Goal: Task Accomplishment & Management: Use online tool/utility

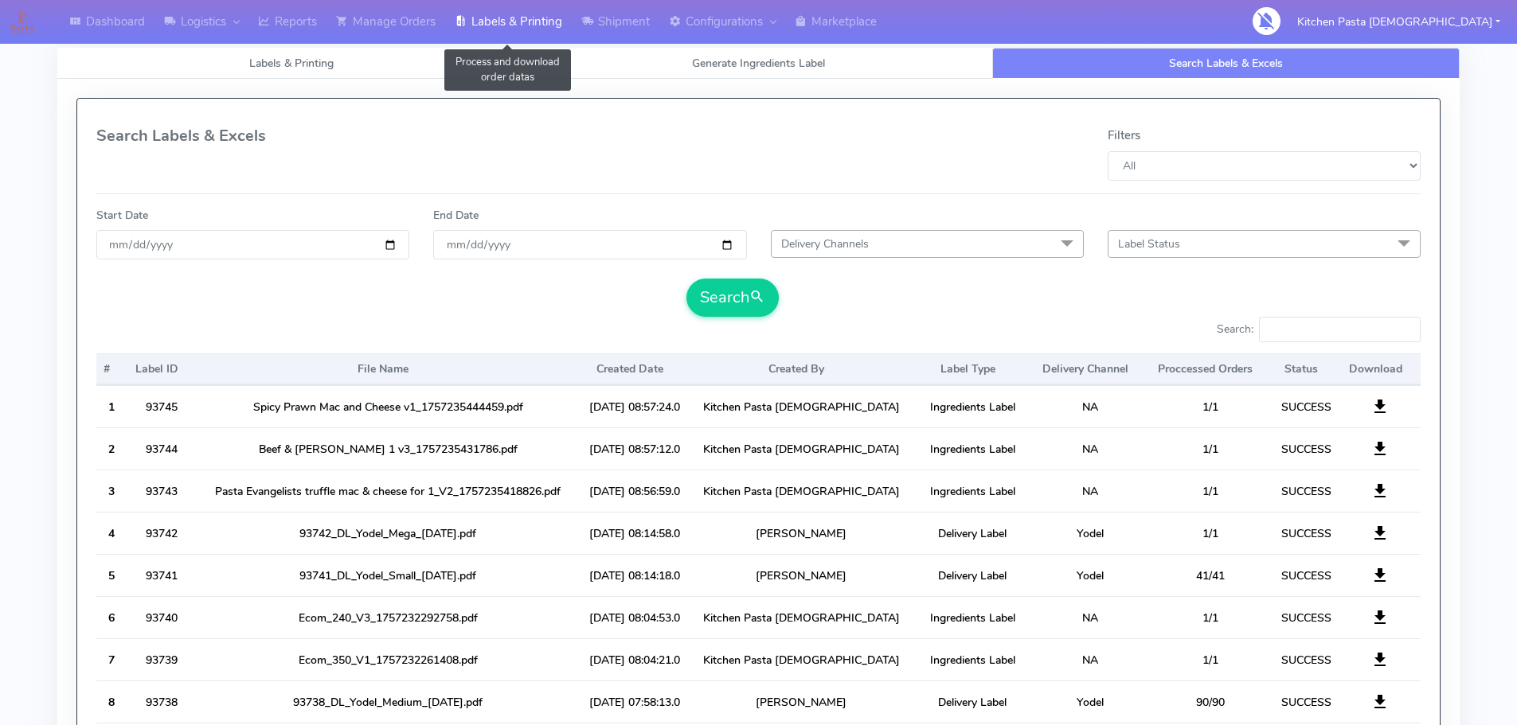
click at [457, 30] on link "Labels & Printing" at bounding box center [508, 22] width 127 height 44
click at [505, 13] on link "Labels & Printing" at bounding box center [508, 22] width 127 height 44
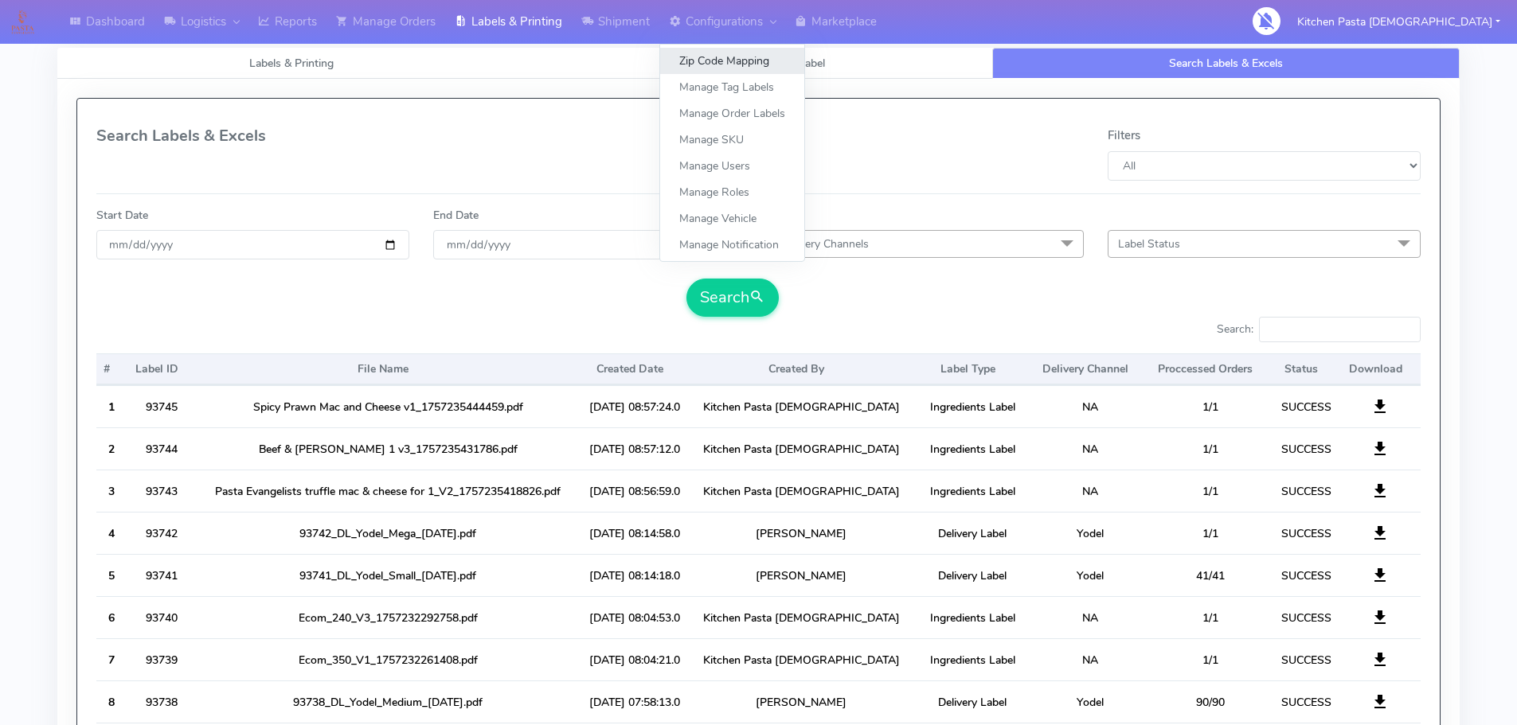
click at [687, 49] on link "Zip Code Mapping" at bounding box center [732, 61] width 144 height 26
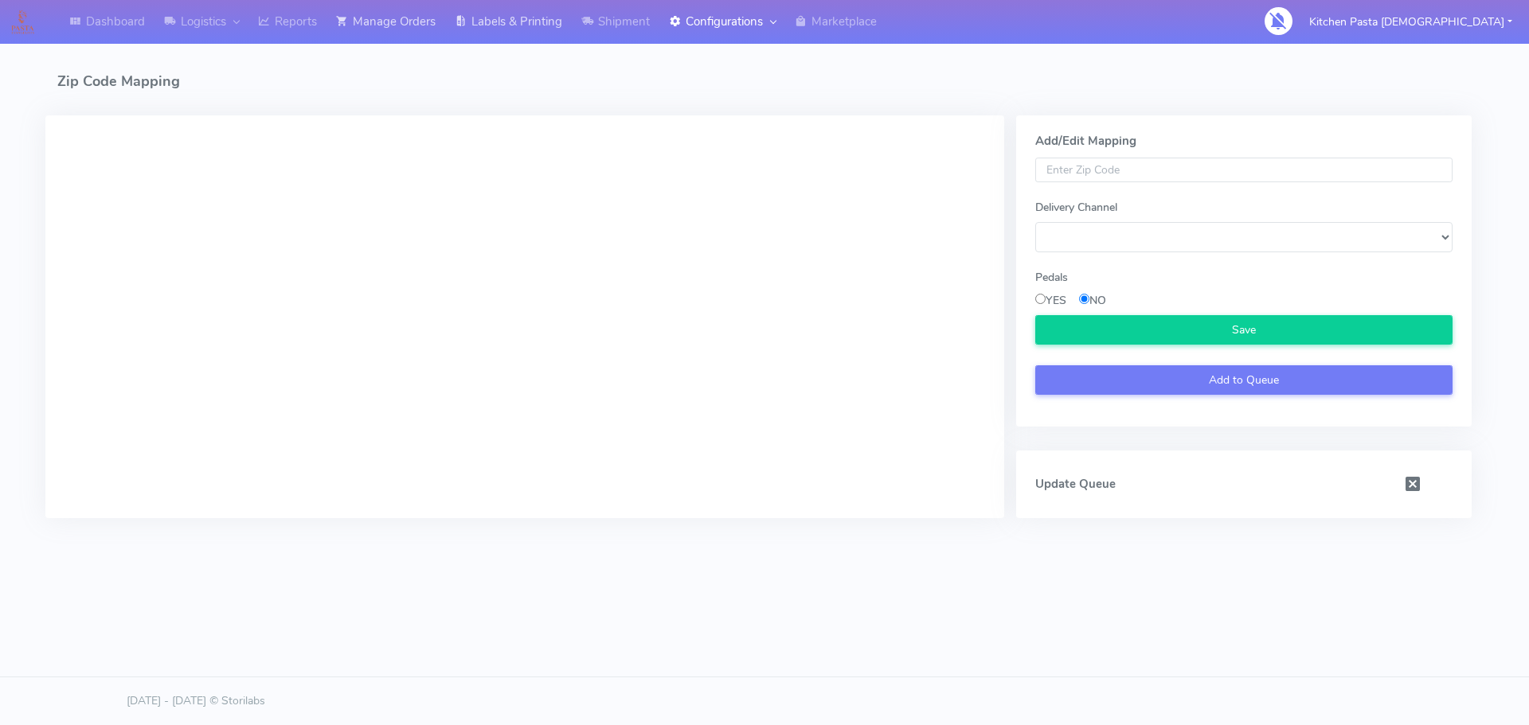
click at [451, 26] on link "Labels & Printing" at bounding box center [508, 22] width 127 height 44
click at [377, 29] on link "Manage Orders" at bounding box center [385, 22] width 119 height 44
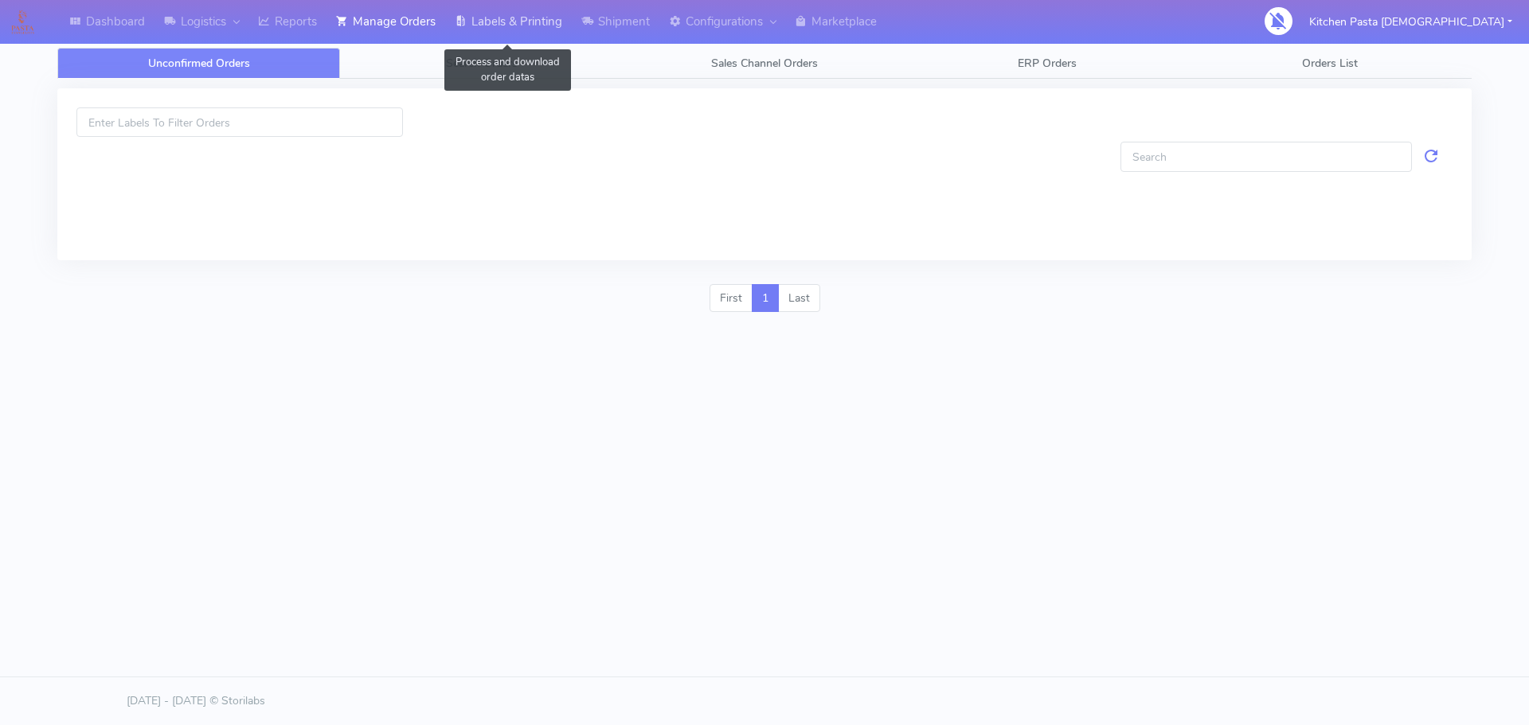
click at [522, 29] on link "Labels & Printing" at bounding box center [508, 22] width 127 height 44
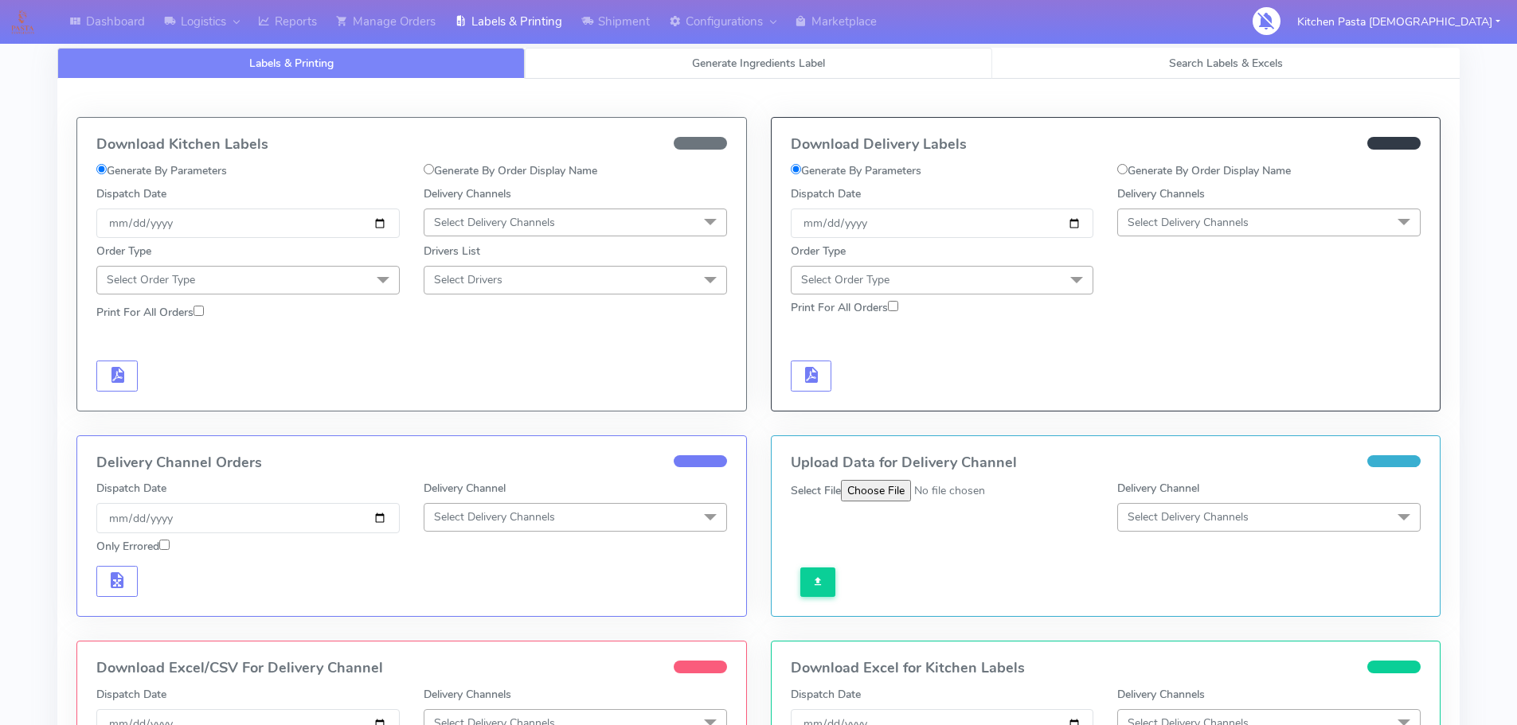
click at [701, 72] on link "Generate Ingredients Label" at bounding box center [758, 63] width 467 height 31
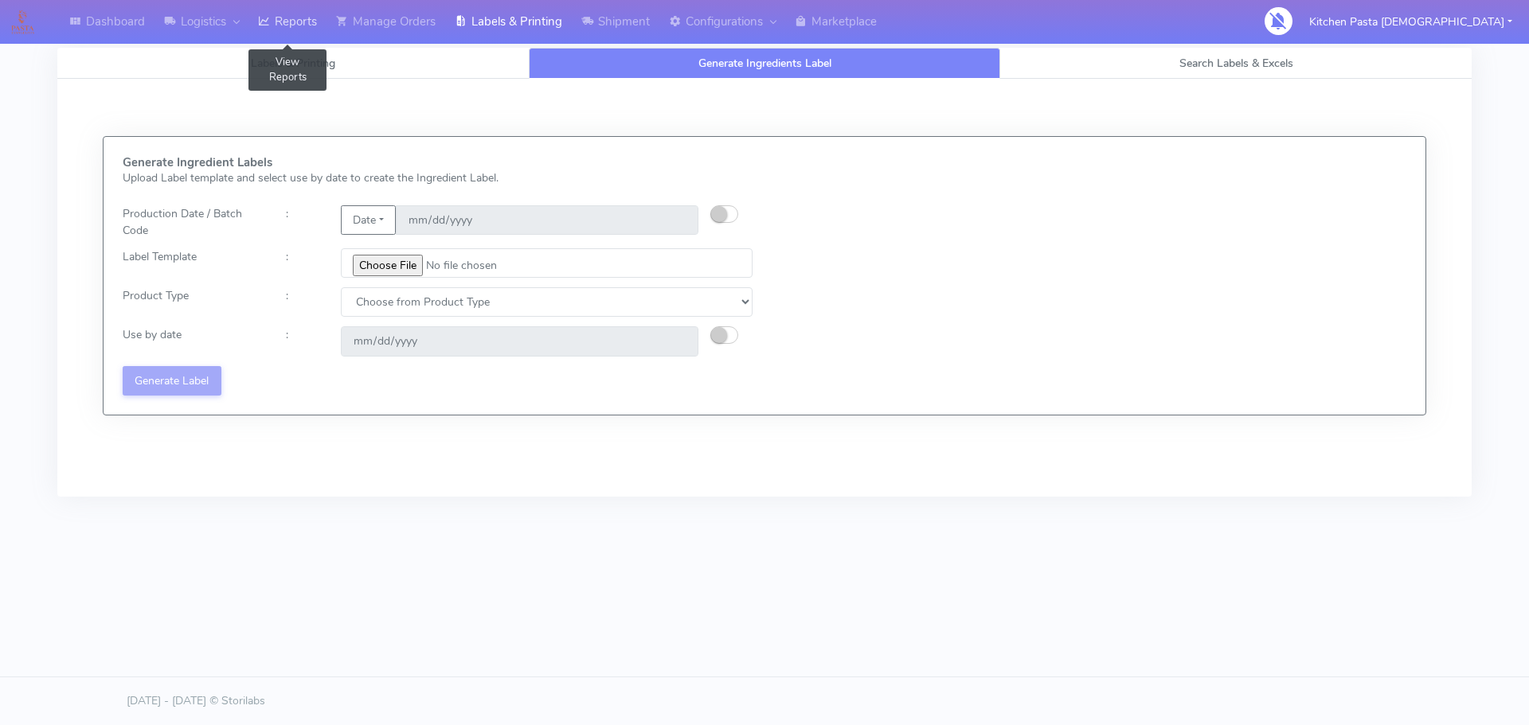
click at [258, 35] on link "Reports" at bounding box center [287, 22] width 78 height 44
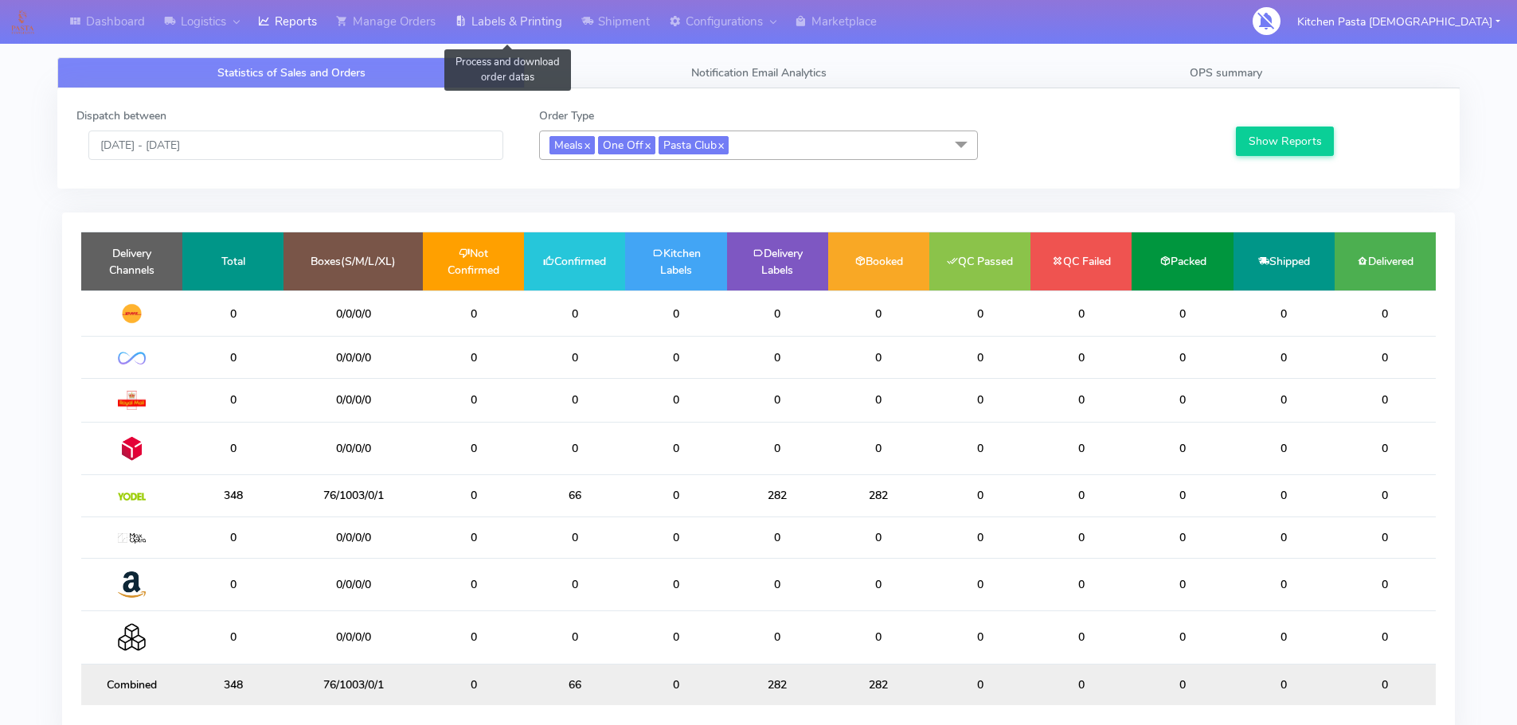
drag, startPoint x: 527, startPoint y: 16, endPoint x: 537, endPoint y: 17, distance: 9.6
click at [526, 16] on link "Labels & Printing" at bounding box center [508, 22] width 127 height 44
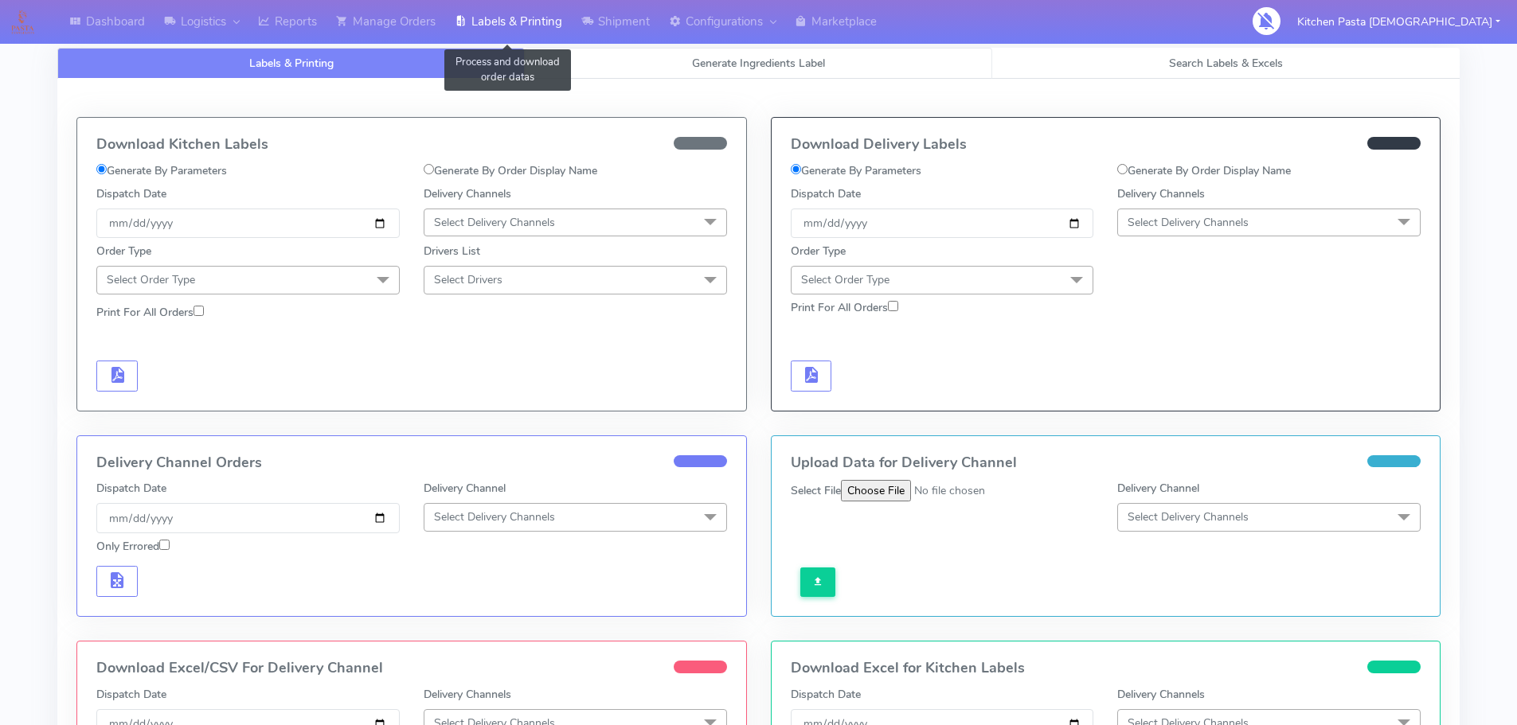
select select
click at [716, 71] on link "Generate Ingredients Label" at bounding box center [758, 63] width 467 height 31
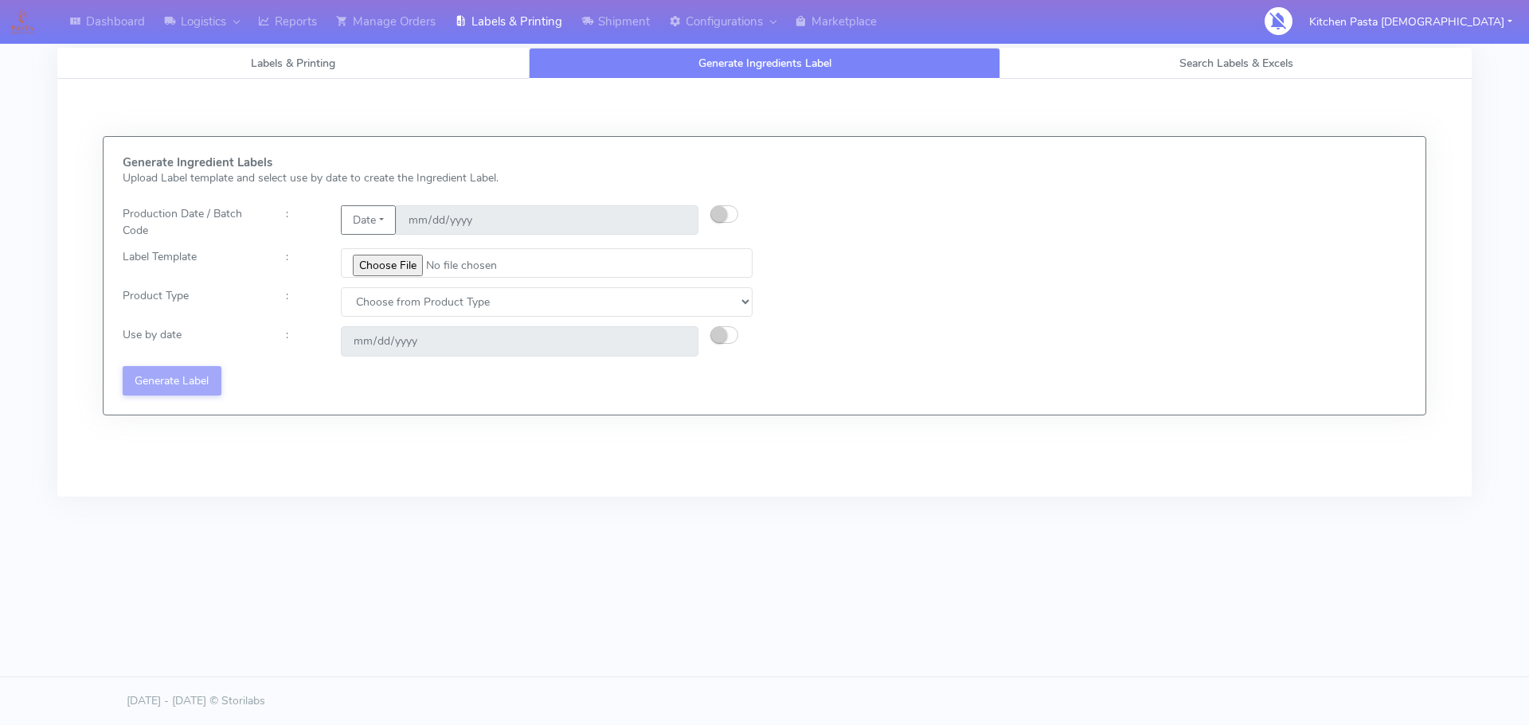
click at [743, 213] on div at bounding box center [737, 221] width 54 height 33
click at [703, 223] on div "Date 2025-09-07" at bounding box center [519, 221] width 381 height 33
click at [750, 211] on div at bounding box center [737, 221] width 54 height 33
click at [729, 215] on button "button" at bounding box center [724, 214] width 28 height 18
click at [673, 214] on input "[DATE]" at bounding box center [547, 219] width 303 height 29
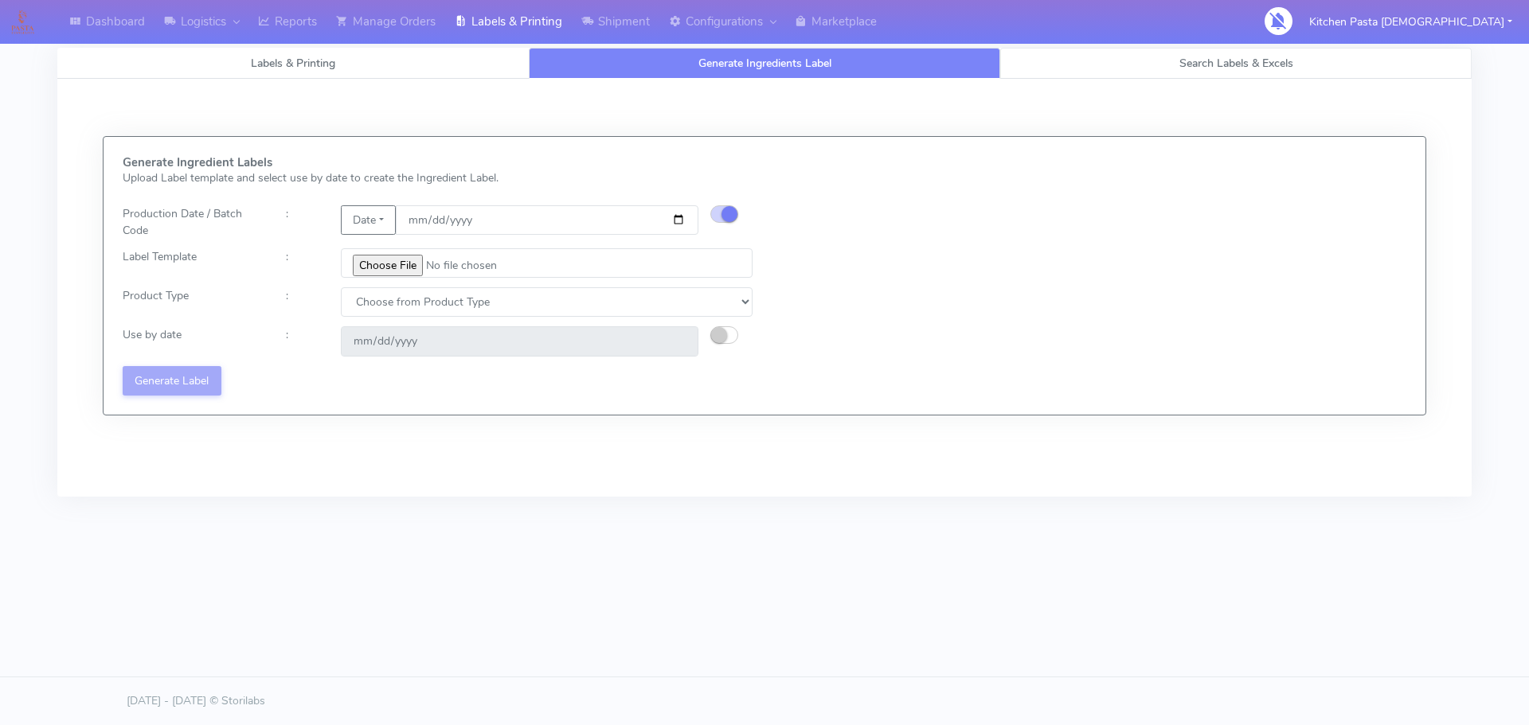
click at [1184, 67] on span "Search Labels & Excels" at bounding box center [1236, 63] width 114 height 15
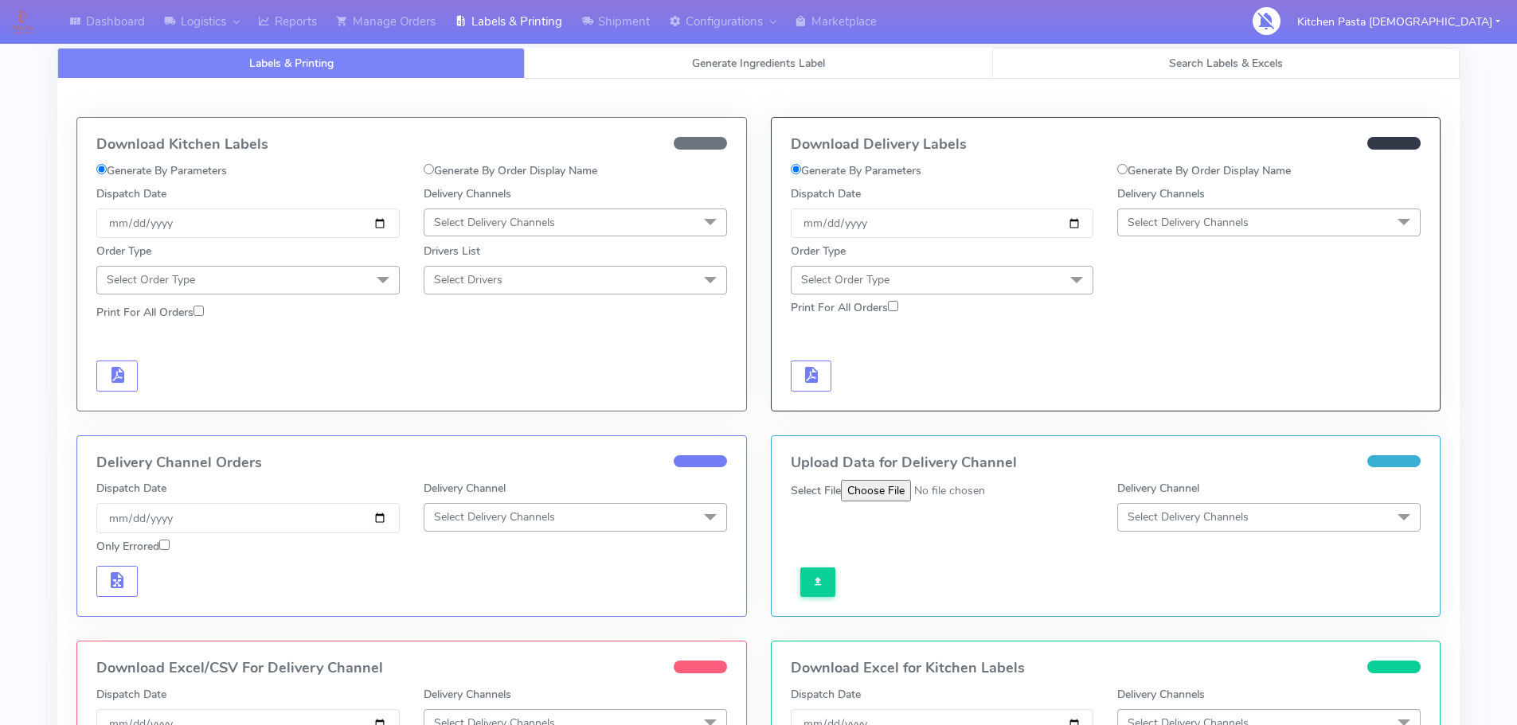
click at [1166, 53] on link "Search Labels & Excels" at bounding box center [1225, 63] width 467 height 31
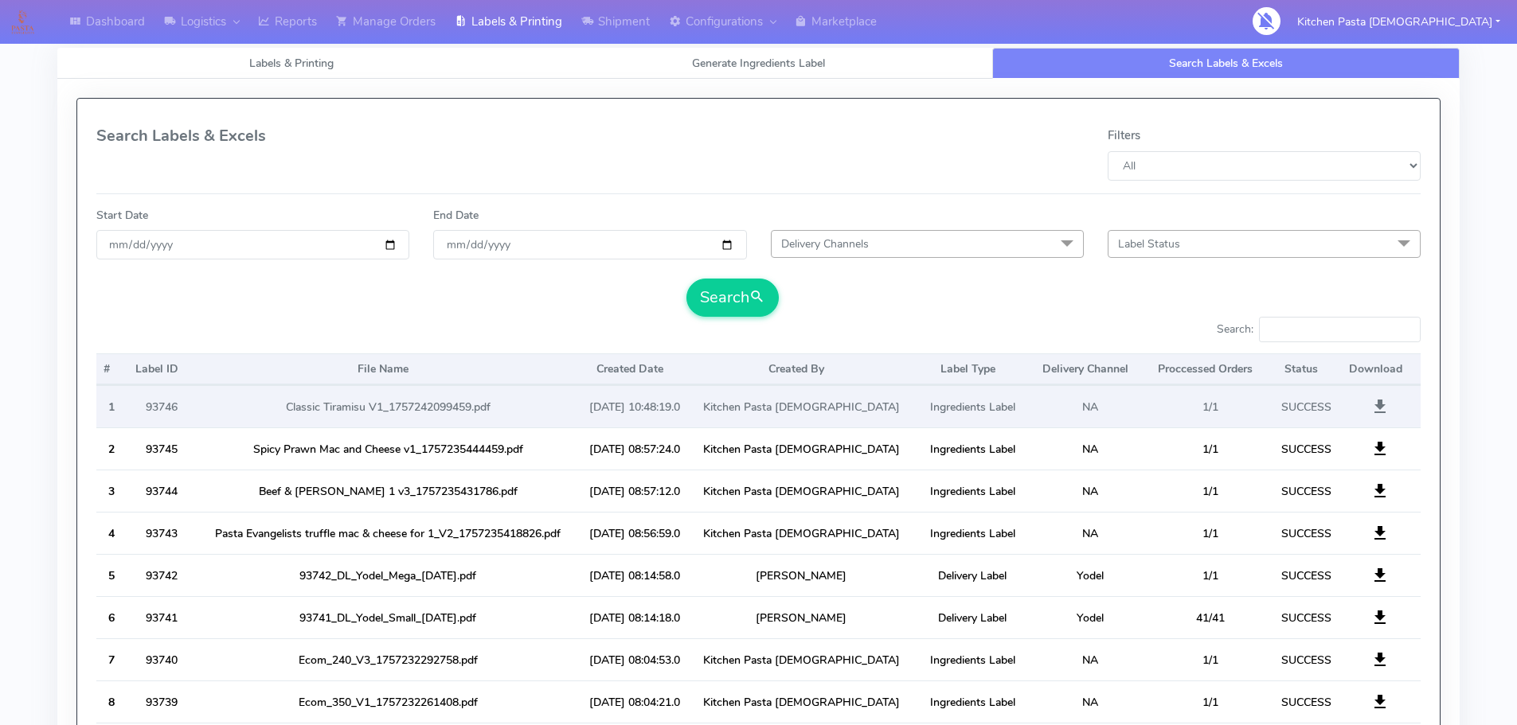
click at [1377, 416] on span at bounding box center [1379, 410] width 19 height 15
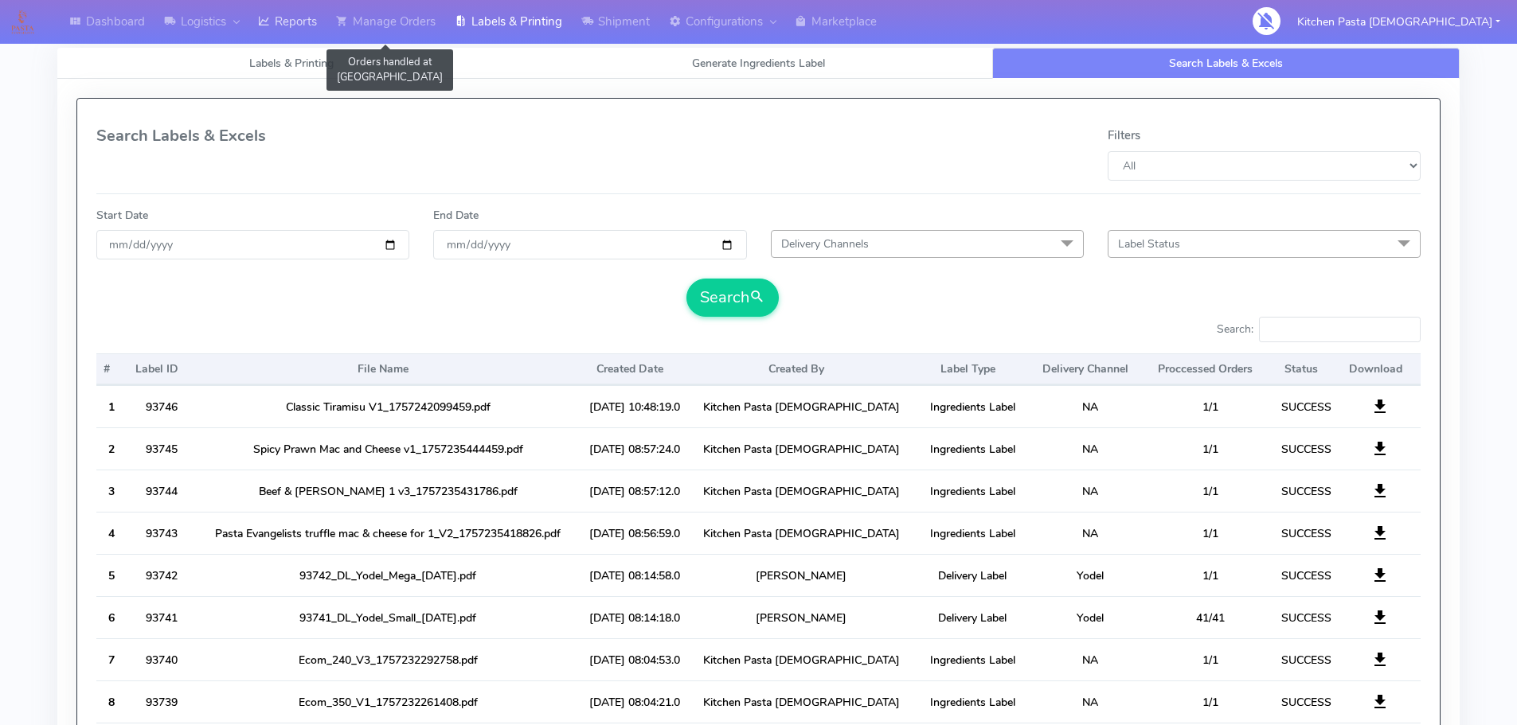
click at [316, 33] on link "Reports" at bounding box center [287, 22] width 78 height 44
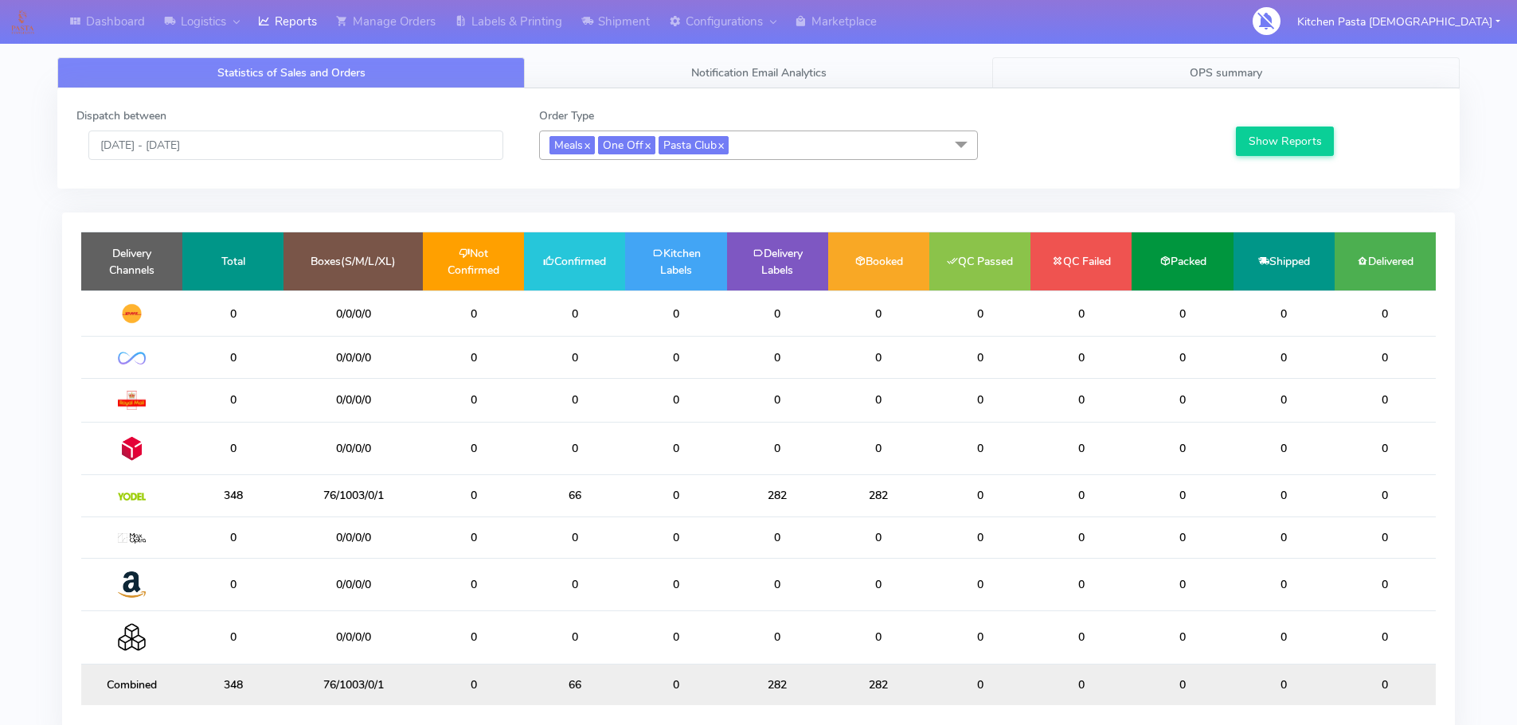
click at [1211, 76] on span "OPS summary" at bounding box center [1226, 72] width 72 height 15
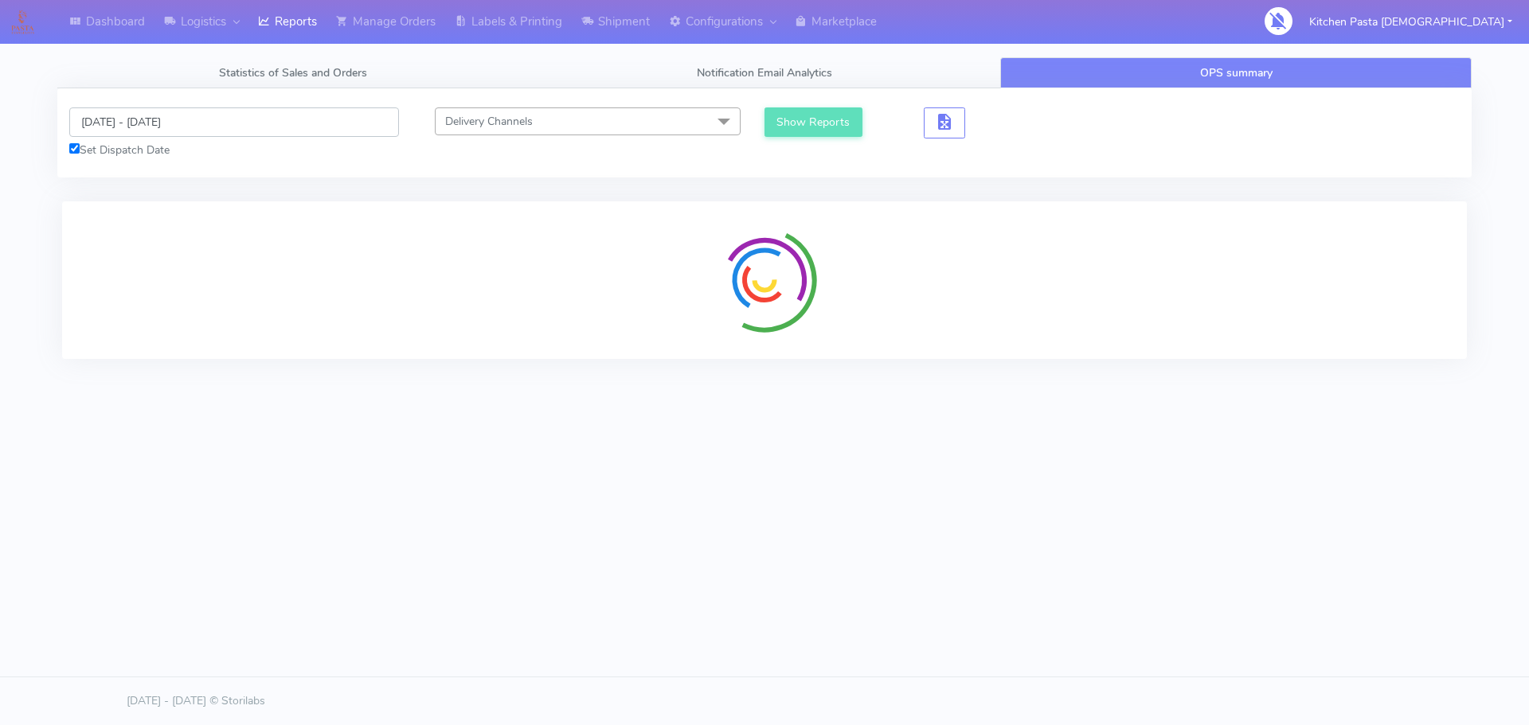
drag, startPoint x: 150, startPoint y: 127, endPoint x: 238, endPoint y: 118, distance: 88.1
click at [152, 127] on input "[DATE] - [DATE]" at bounding box center [234, 121] width 330 height 29
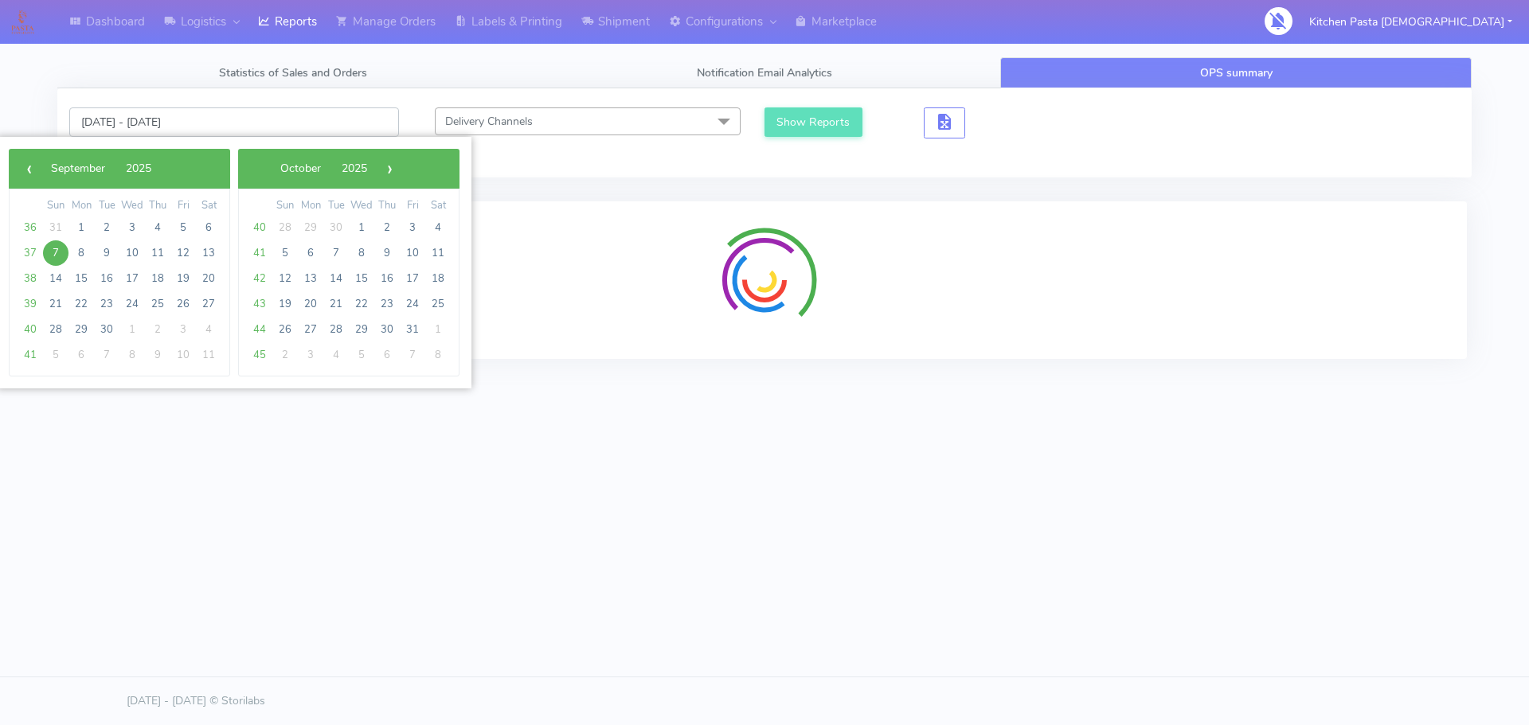
click at [238, 118] on input "[DATE] - [DATE]" at bounding box center [234, 121] width 330 height 29
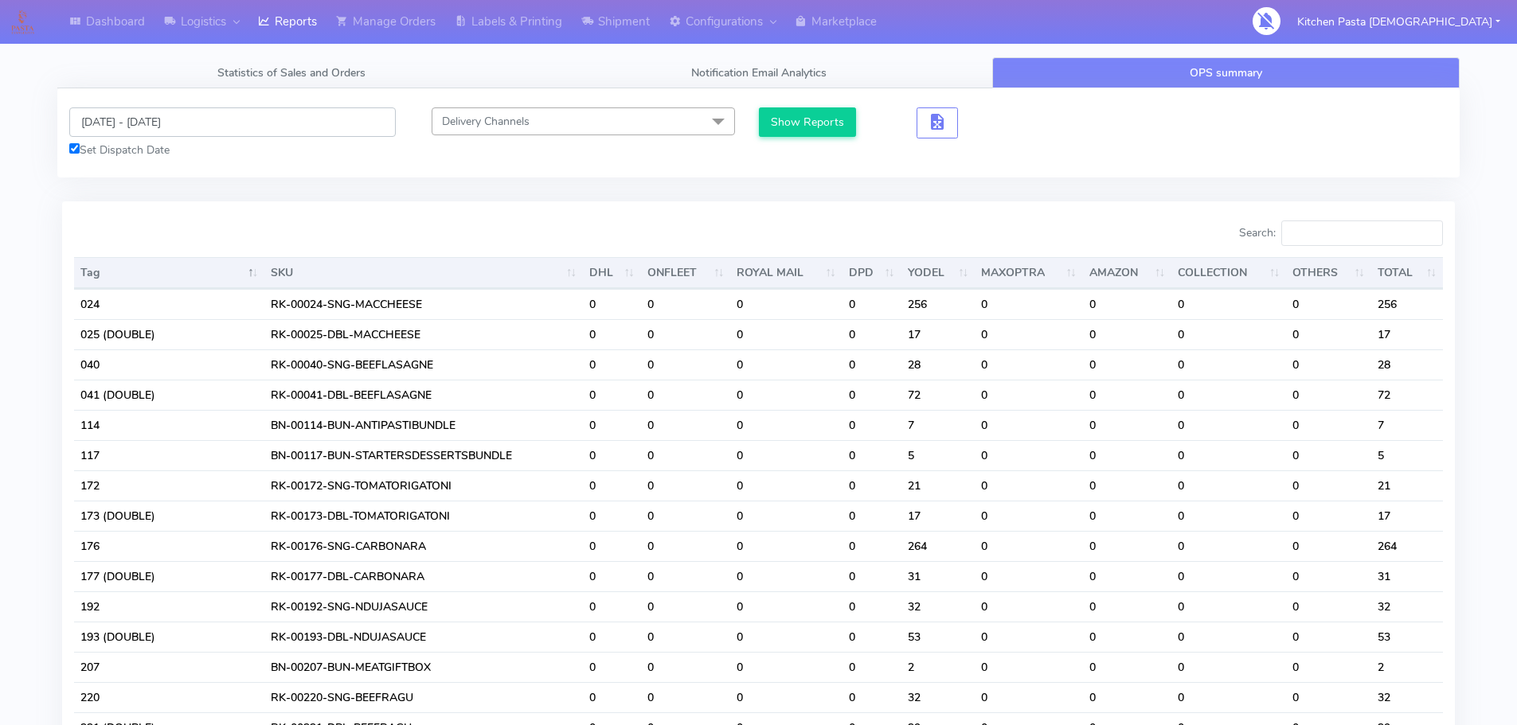
click at [255, 125] on input "[DATE] - [DATE]" at bounding box center [232, 121] width 326 height 29
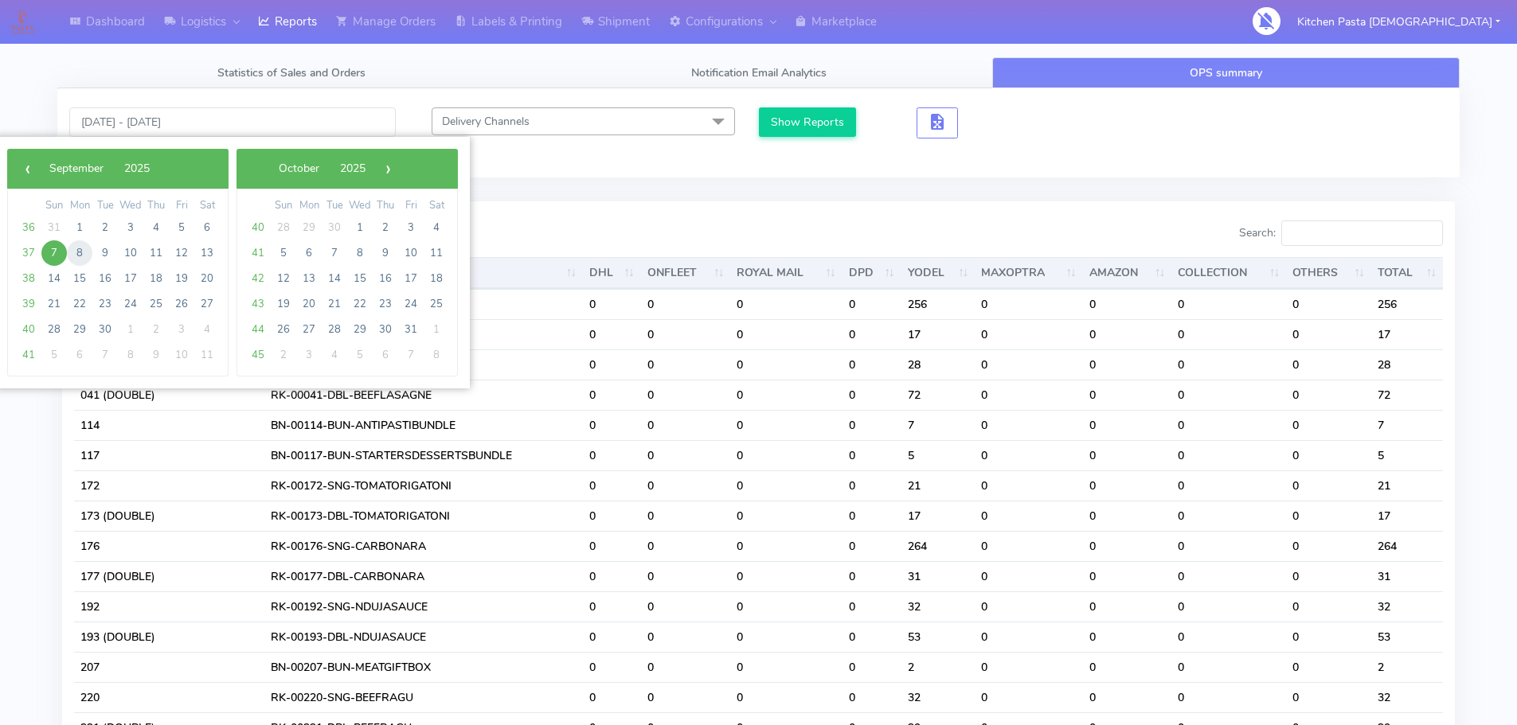
click at [76, 254] on span "8" at bounding box center [79, 252] width 25 height 25
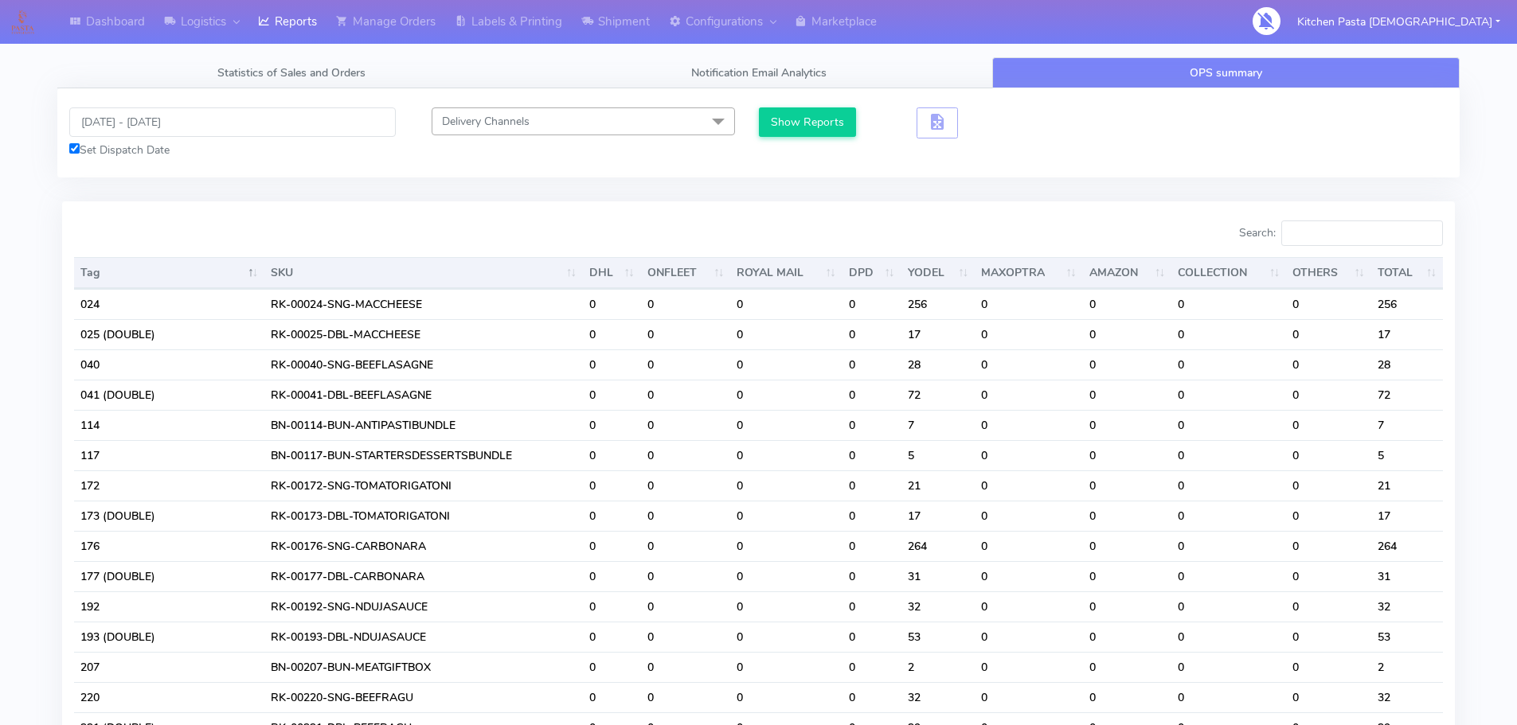
type input "08/09/2025 - 08/09/2025"
click at [813, 120] on button "Show Reports" at bounding box center [808, 121] width 98 height 29
click at [1357, 228] on input "Search:" at bounding box center [1362, 233] width 162 height 25
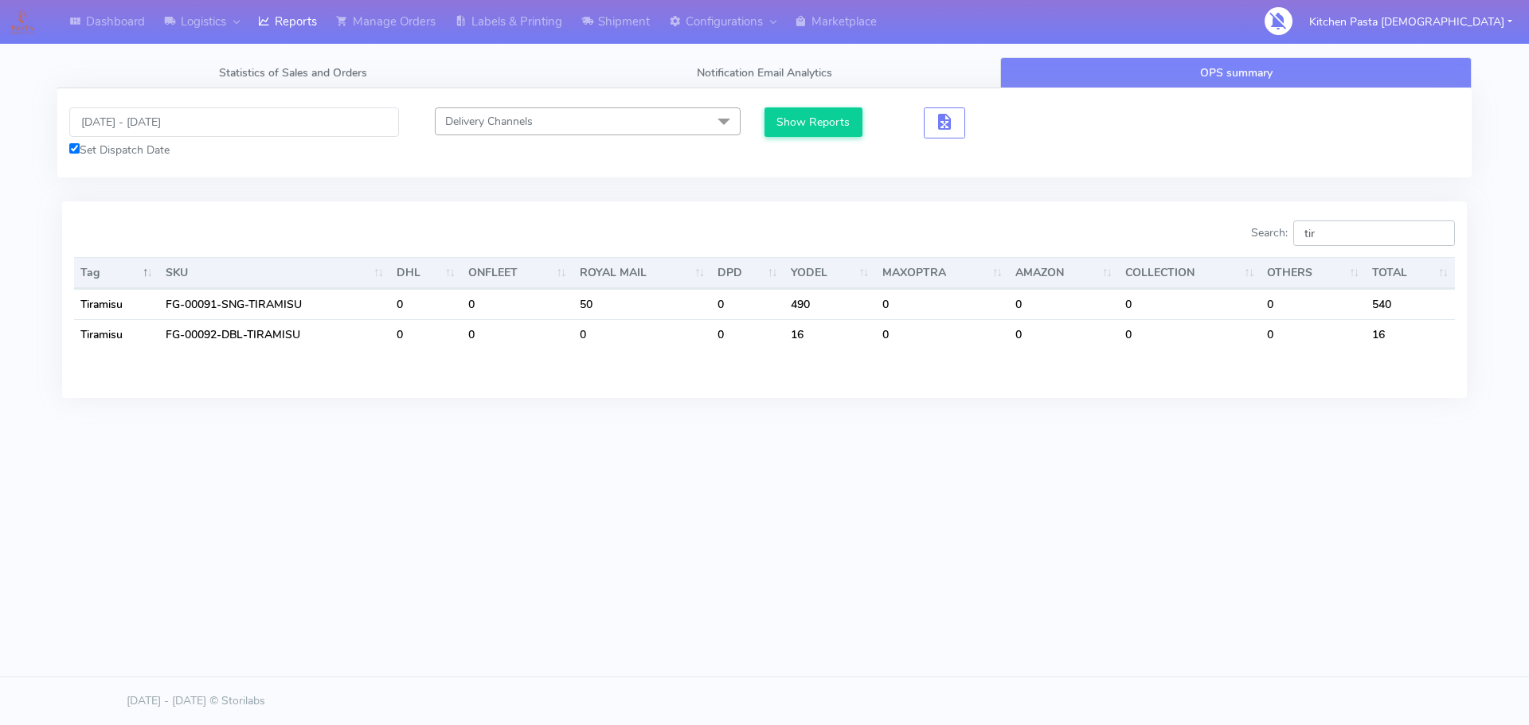
type input "tir"
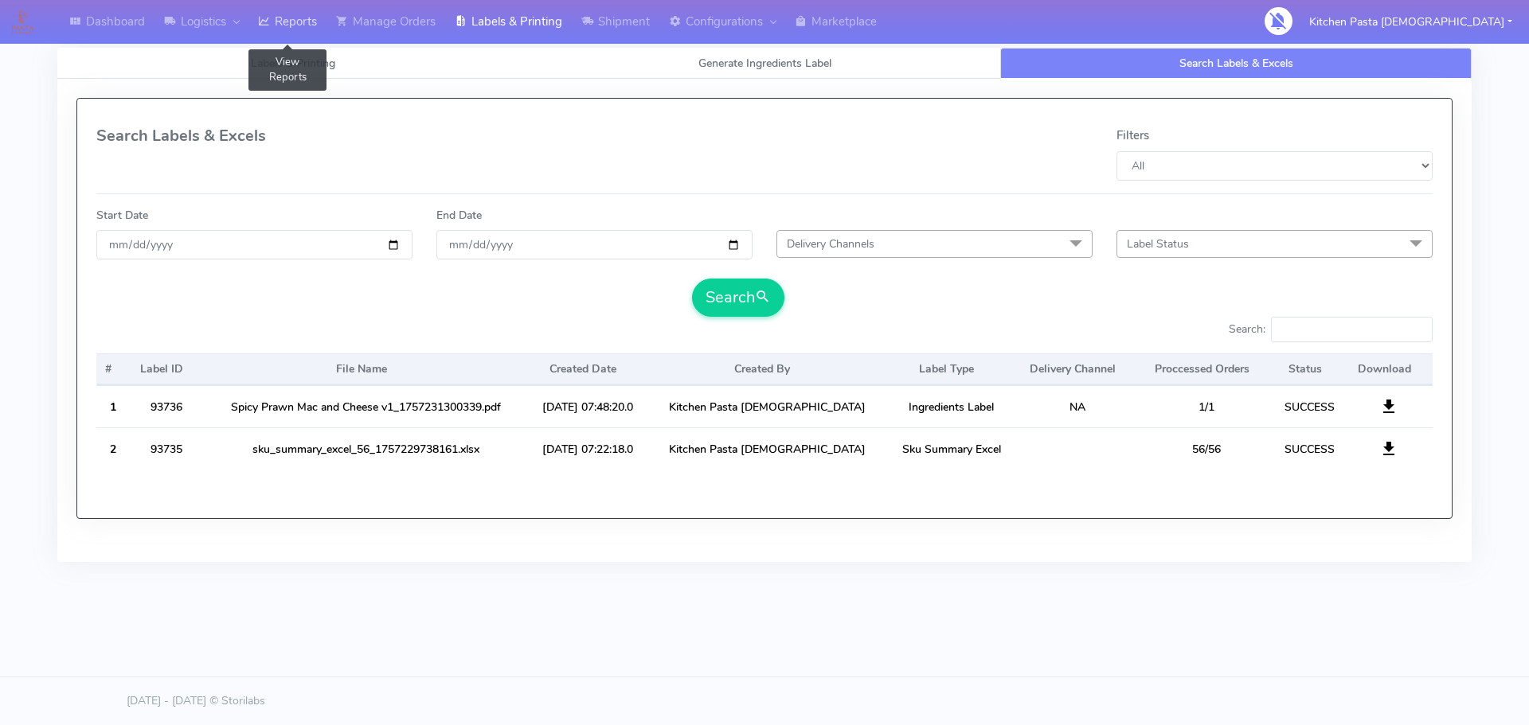
click at [311, 21] on link "Reports" at bounding box center [287, 22] width 78 height 44
